Goal: Complete application form

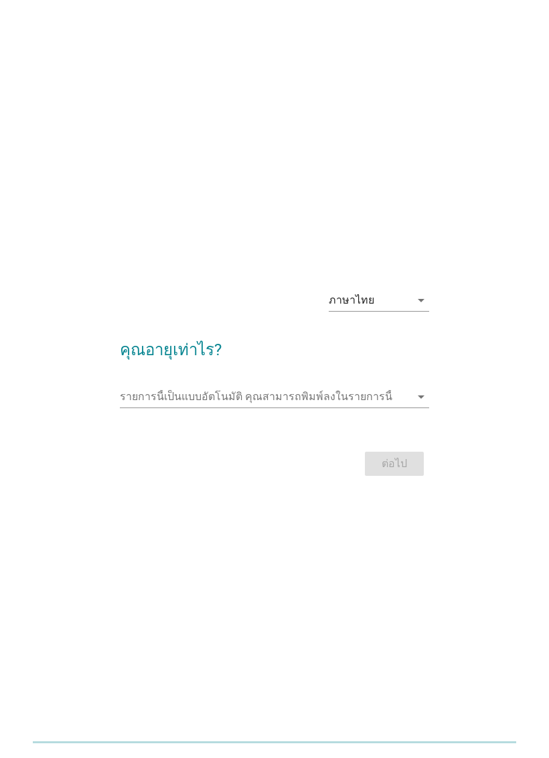
click at [328, 407] on input "รายการนี้เป็นแบบอัตโนมัติ คุณสามารถพิมพ์ลงในรายการนี้" at bounding box center [265, 396] width 290 height 21
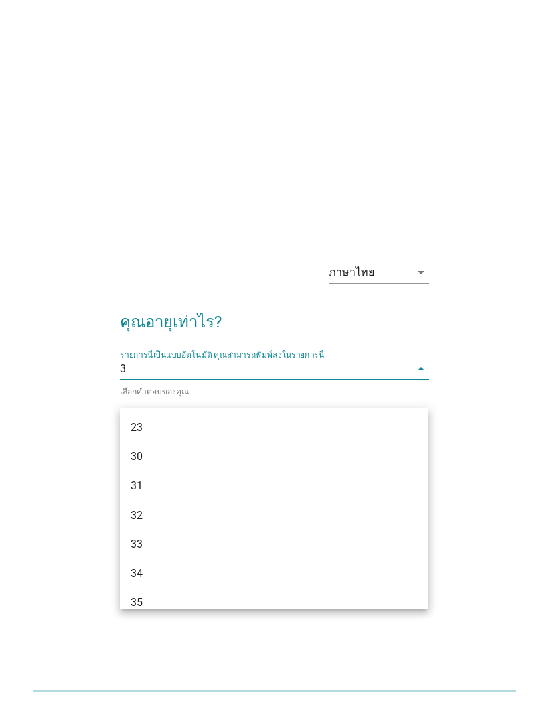
type input "30"
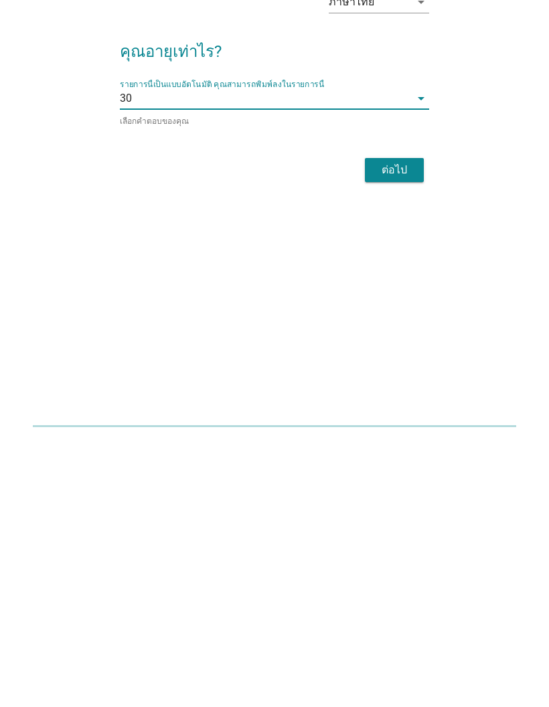
scroll to position [85, 0]
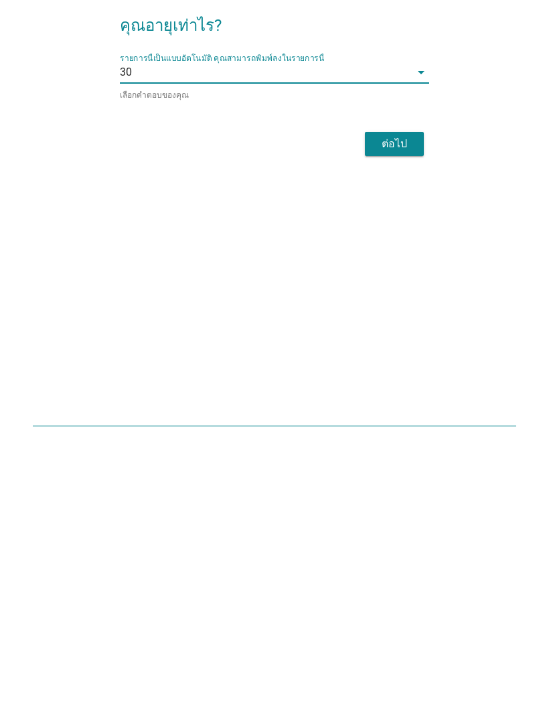
click at [399, 397] on button "ต่อไป" at bounding box center [394, 409] width 59 height 24
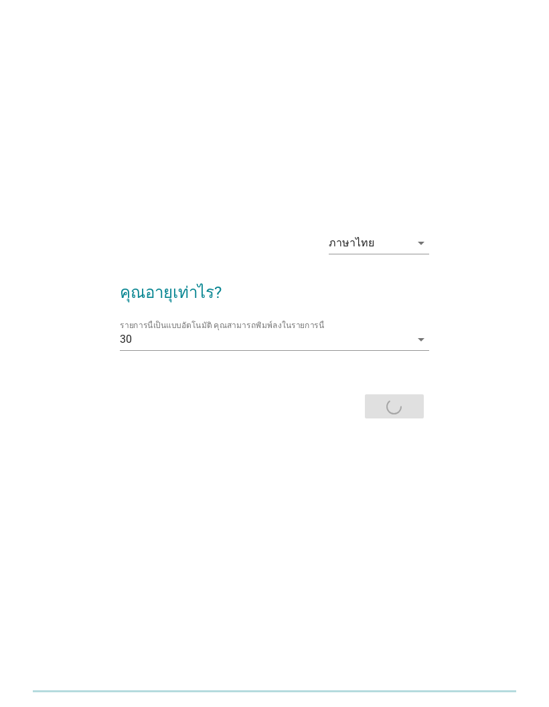
scroll to position [0, 0]
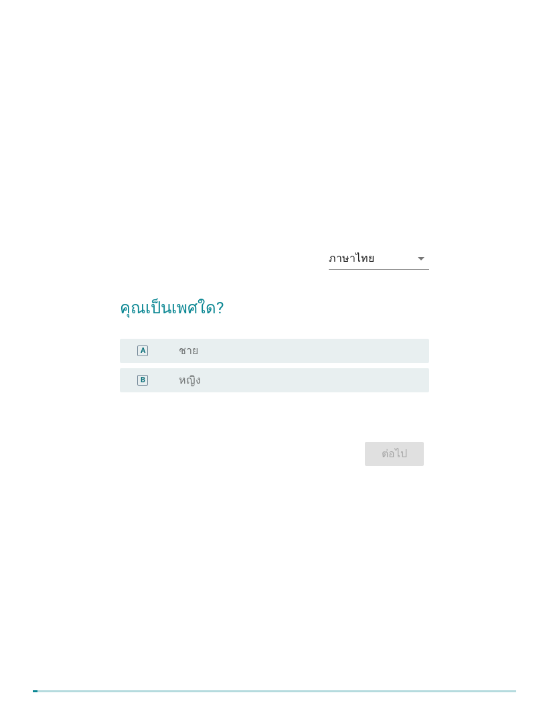
click at [321, 387] on div "radio_button_unchecked หญิง" at bounding box center [293, 380] width 229 height 13
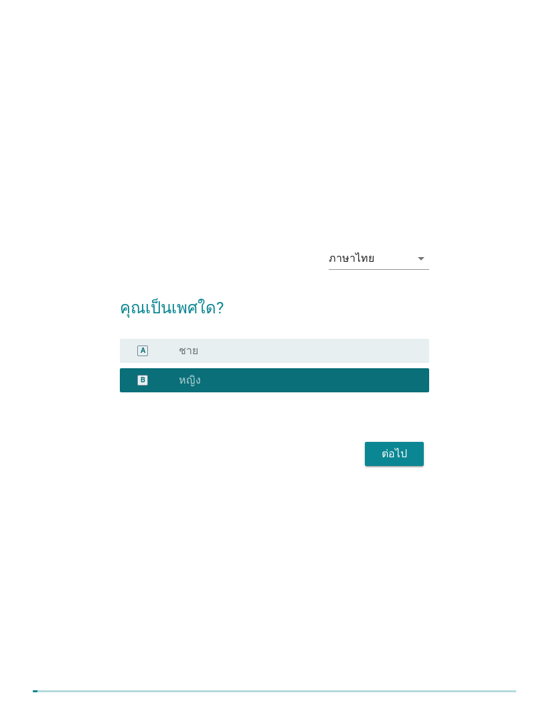
click at [391, 462] on div "ต่อไป" at bounding box center [395, 454] width 38 height 16
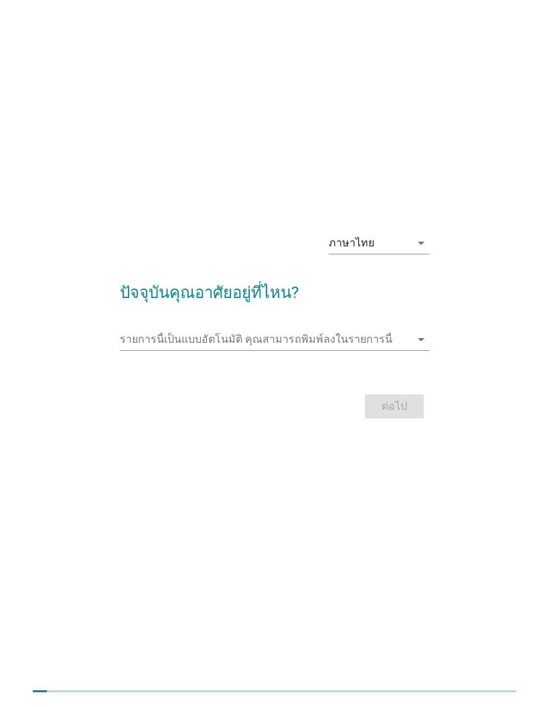
scroll to position [85, 0]
click at [144, 329] on input "รายการนี้เป็นแบบอัตโนมัติ คุณสามารถพิมพ์ลงในรายการนี้" at bounding box center [265, 339] width 290 height 21
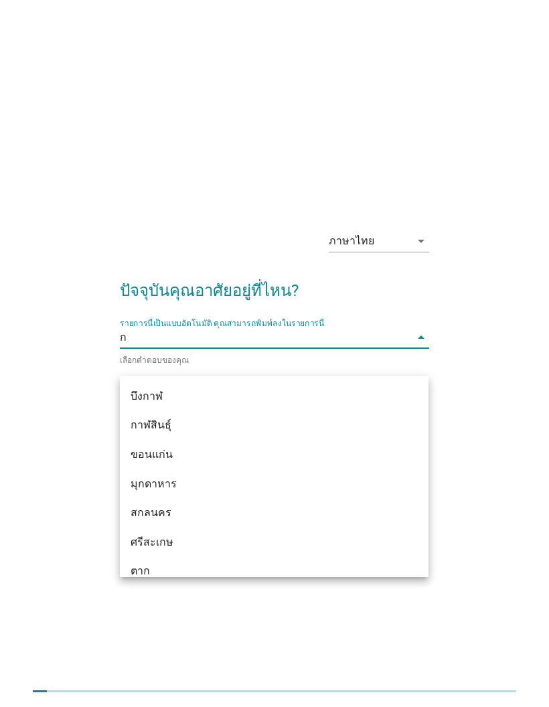
type input "กร"
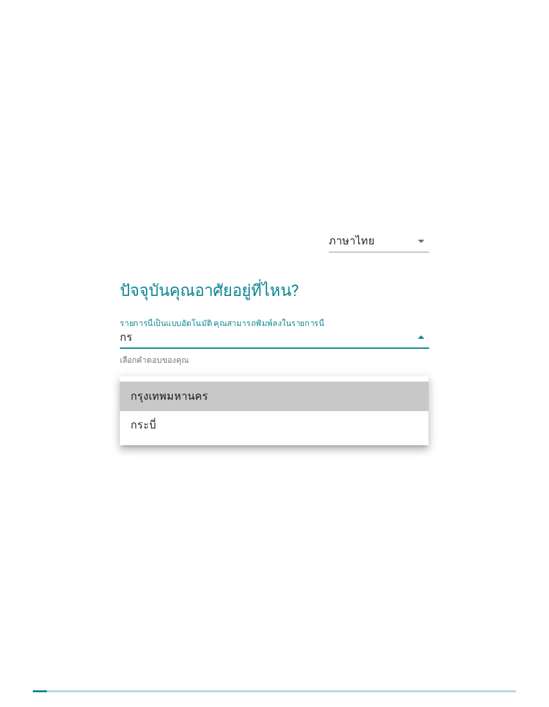
click at [302, 388] on div "กรุงเทพมหานคร" at bounding box center [262, 396] width 263 height 16
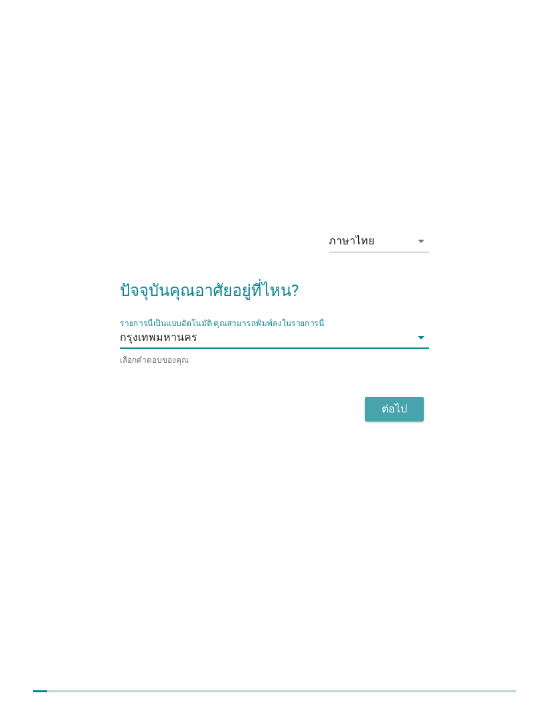
click at [399, 397] on button "ต่อไป" at bounding box center [394, 409] width 59 height 24
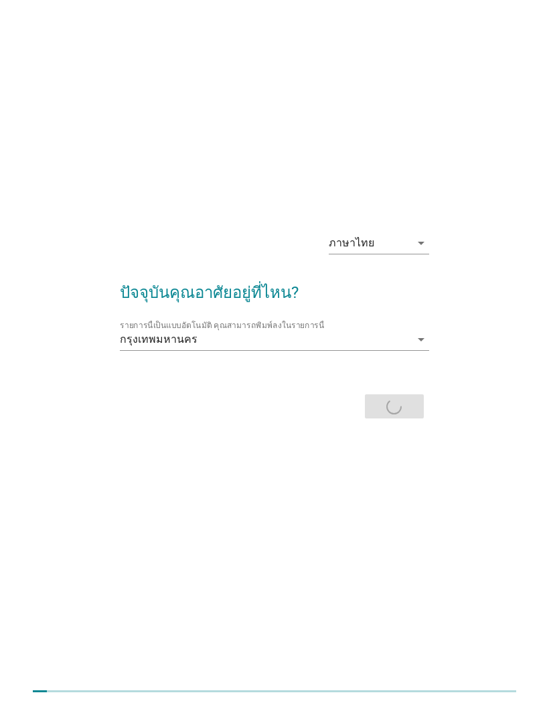
scroll to position [0, 0]
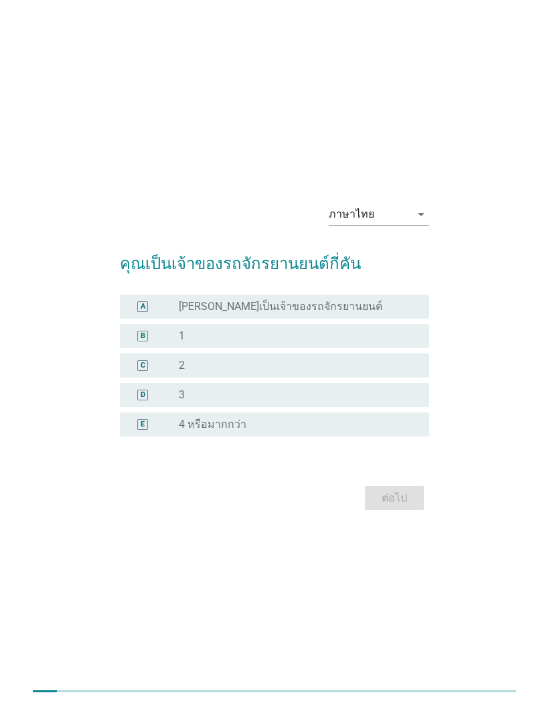
click at [365, 348] on div "B radio_button_unchecked 1" at bounding box center [274, 336] width 309 height 24
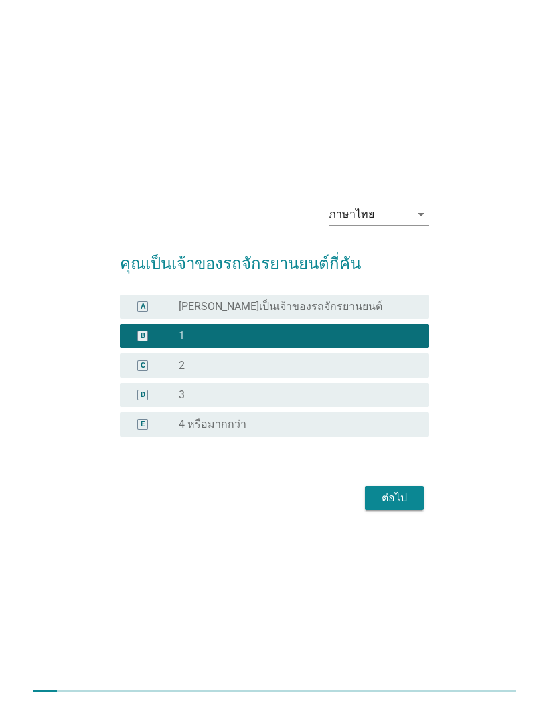
click at [390, 506] on div "ต่อไป" at bounding box center [395, 498] width 38 height 16
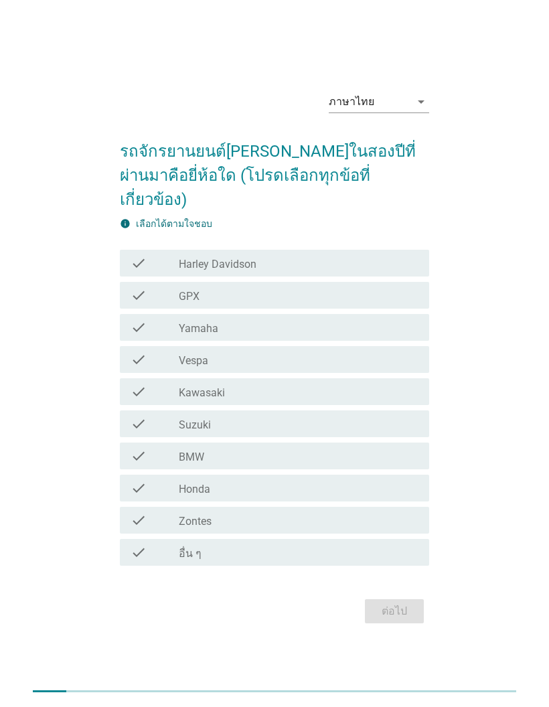
click at [370, 277] on div "check check_box_outline_blank Harley Davidson" at bounding box center [274, 263] width 309 height 27
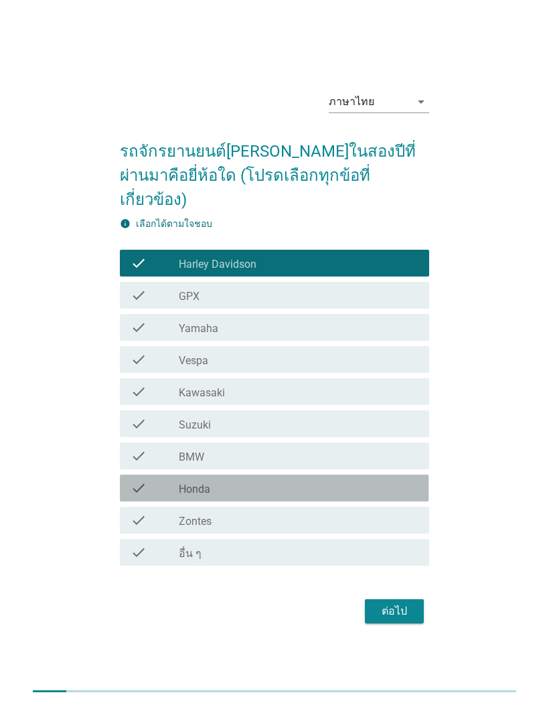
click at [336, 496] on div "check_box_outline_blank Honda" at bounding box center [299, 488] width 240 height 16
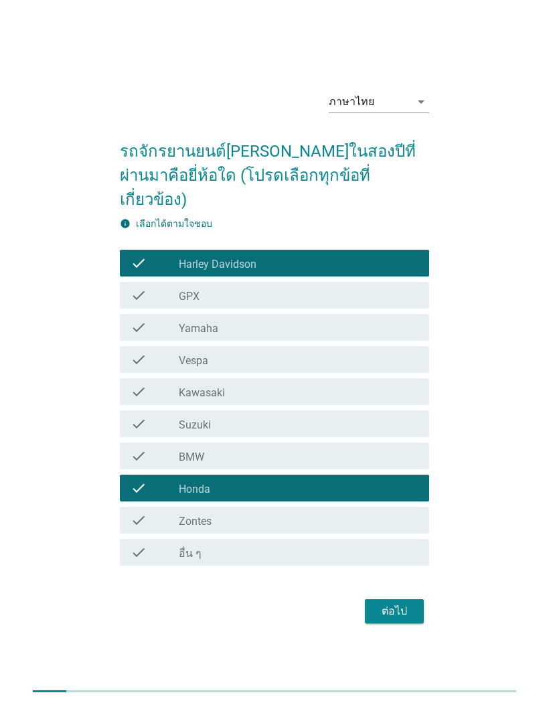
click at [354, 277] on div "check check_box_outline_blank Harley Davidson" at bounding box center [274, 263] width 309 height 27
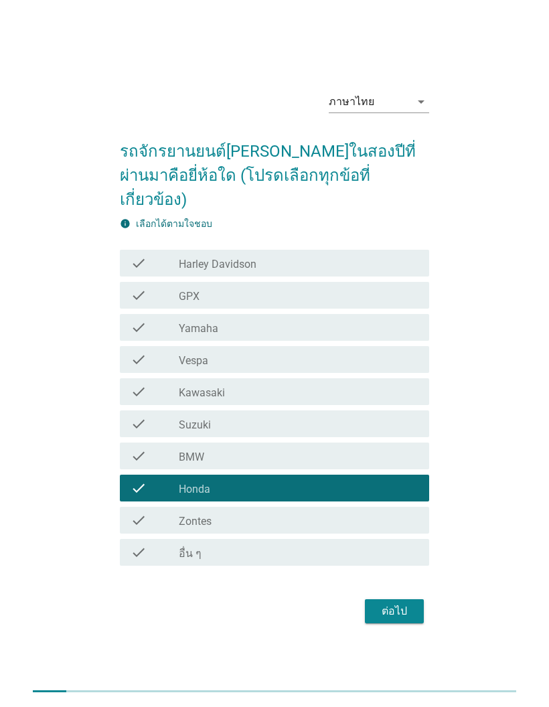
click at [394, 620] on div "ต่อไป" at bounding box center [395, 611] width 38 height 16
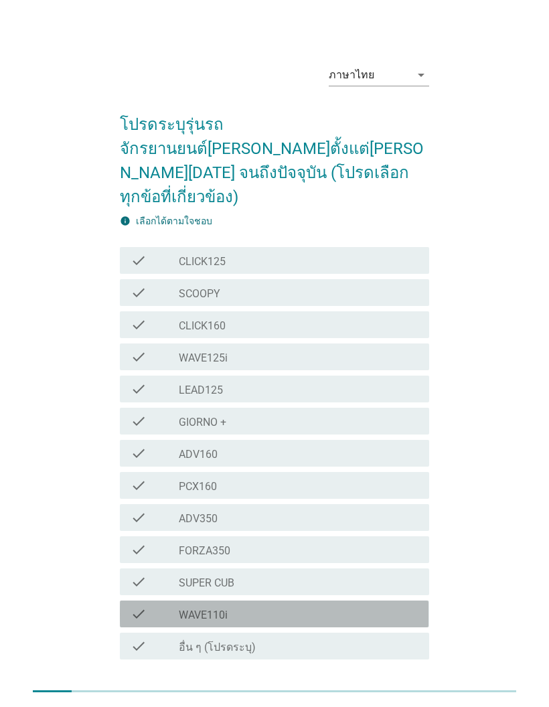
click at [356, 606] on div "check_box_outline_blank WAVE110i" at bounding box center [299, 614] width 240 height 16
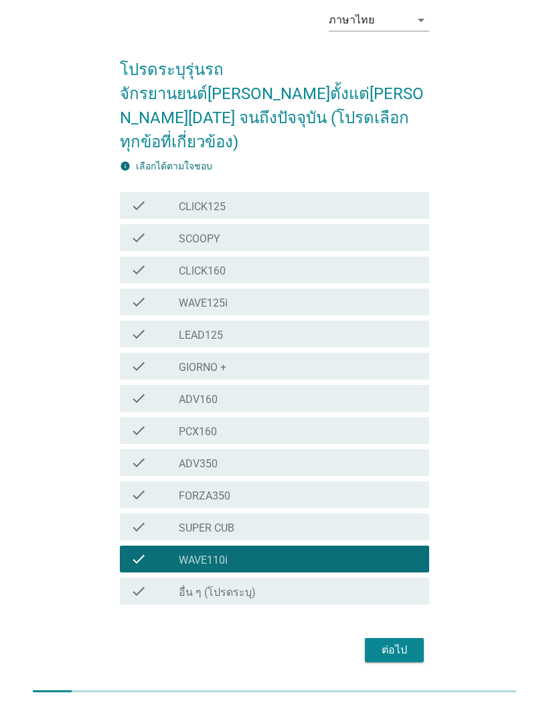
scroll to position [85, 0]
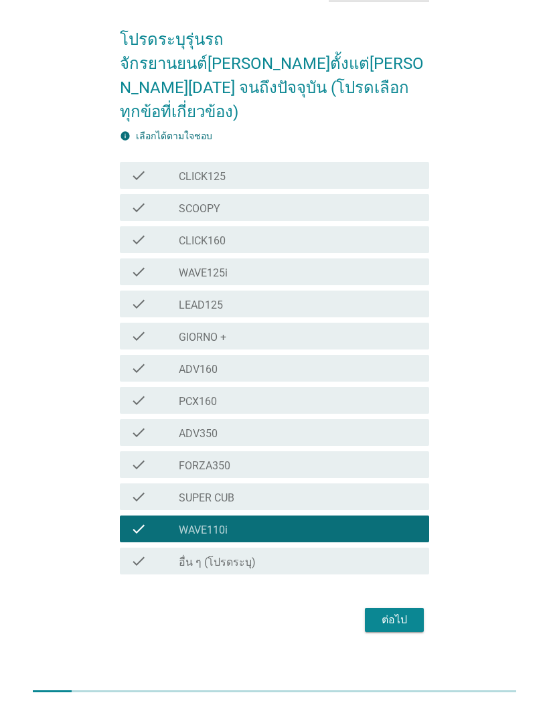
click at [393, 612] on div "ต่อไป" at bounding box center [395, 620] width 38 height 16
